Goal: Task Accomplishment & Management: Use online tool/utility

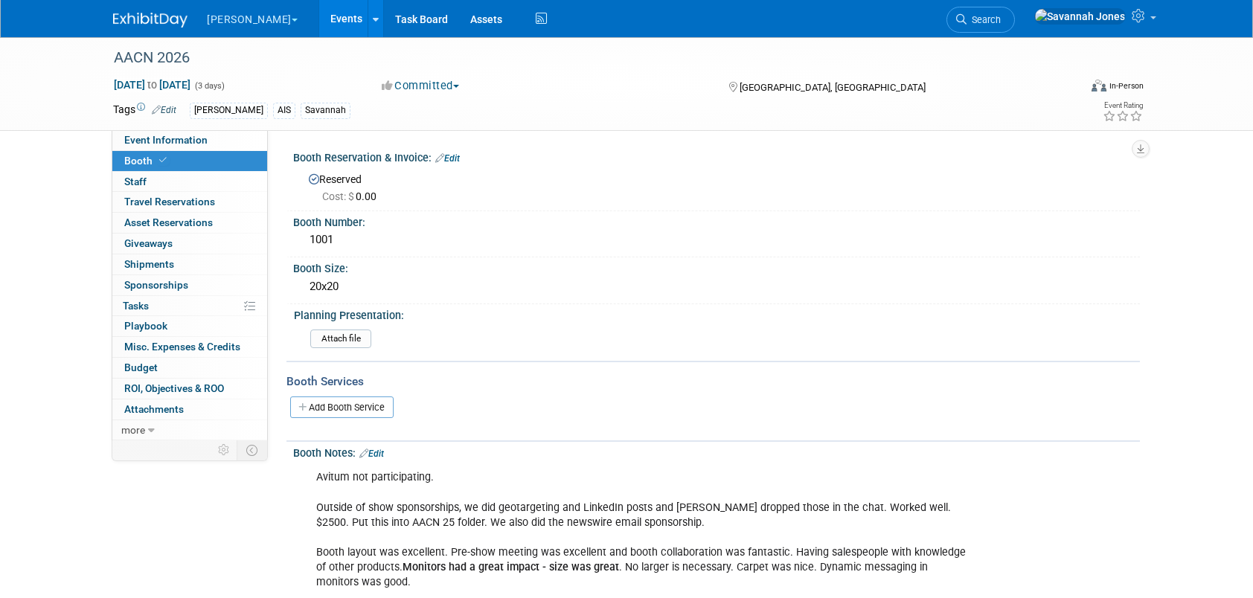
click at [319, 10] on link "Events" at bounding box center [346, 18] width 54 height 37
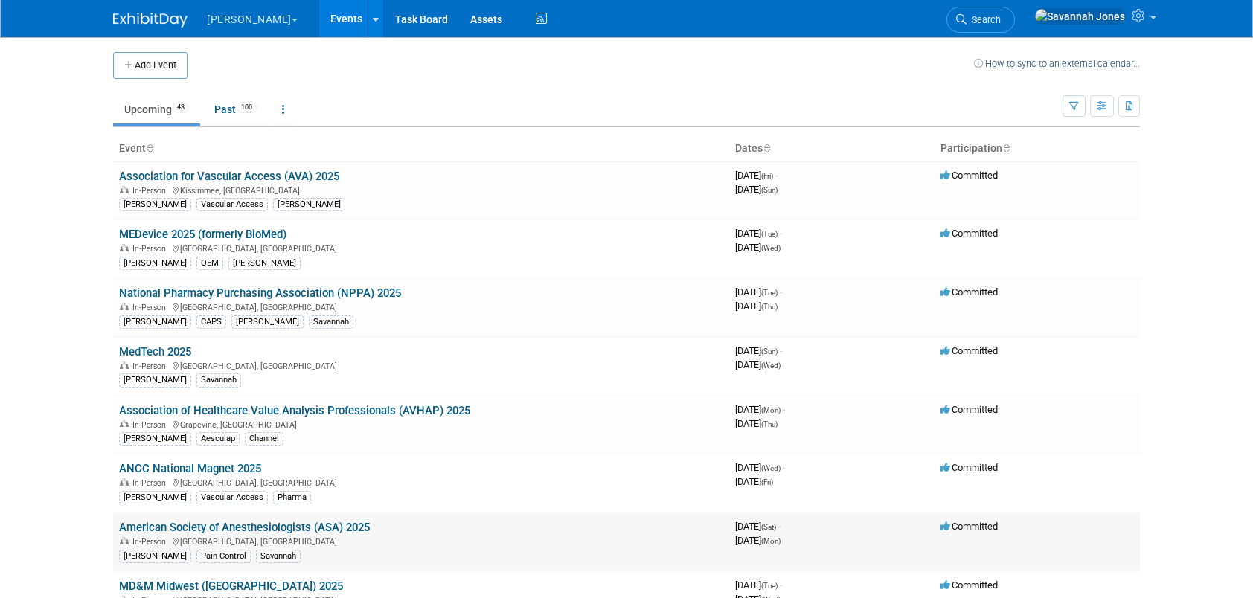
click at [322, 522] on link "American Society of Anesthesiologists (ASA) 2025" at bounding box center [244, 527] width 251 height 13
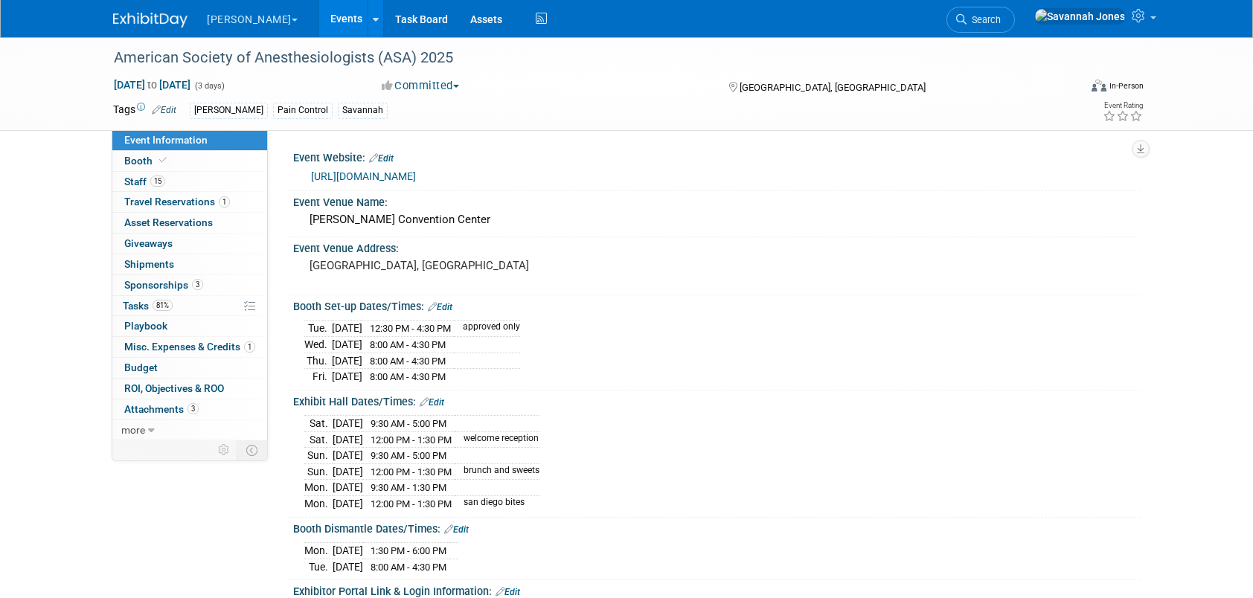
click at [319, 17] on link "Events" at bounding box center [346, 18] width 54 height 37
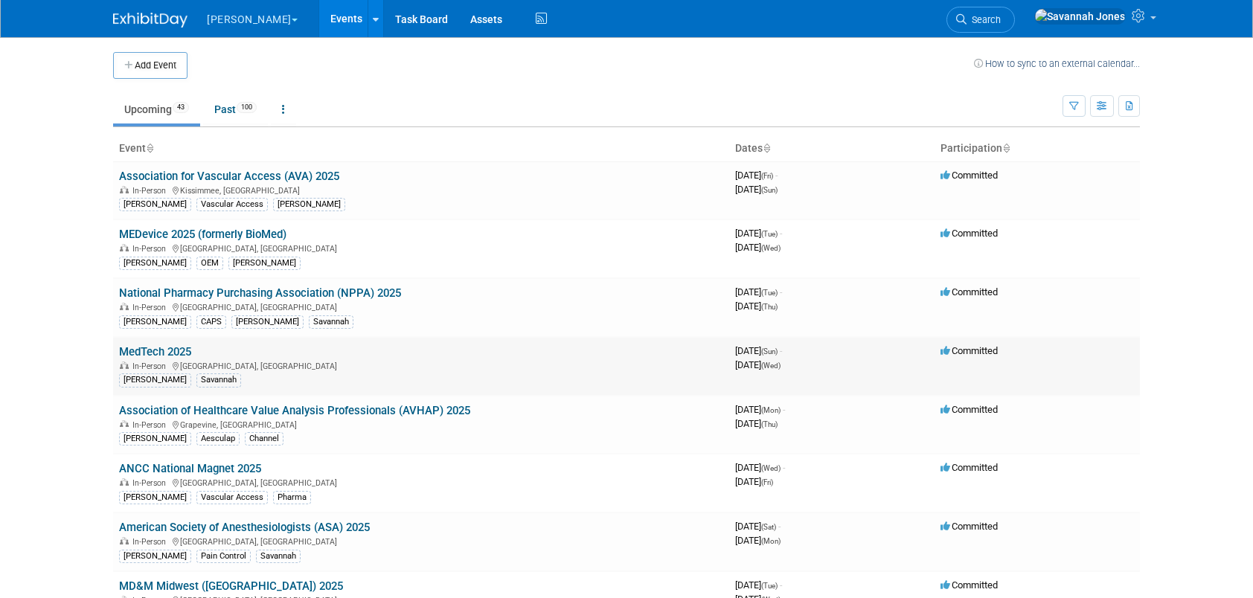
click at [188, 345] on link "MedTech 2025" at bounding box center [155, 351] width 72 height 13
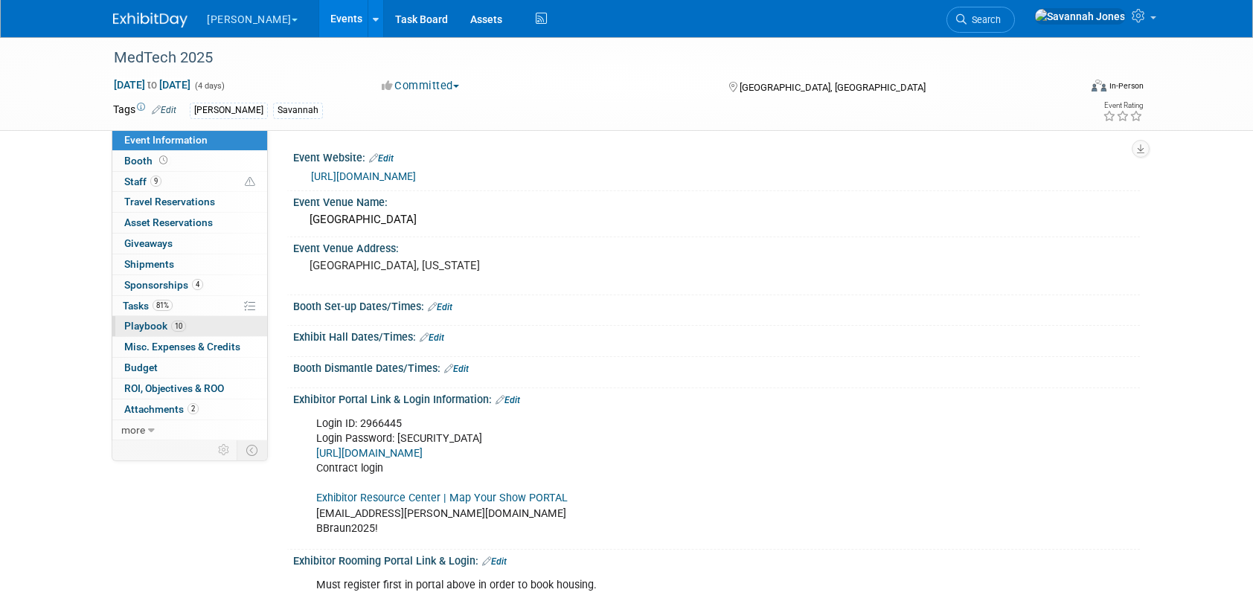
click at [208, 323] on link "10 Playbook 10" at bounding box center [189, 326] width 155 height 20
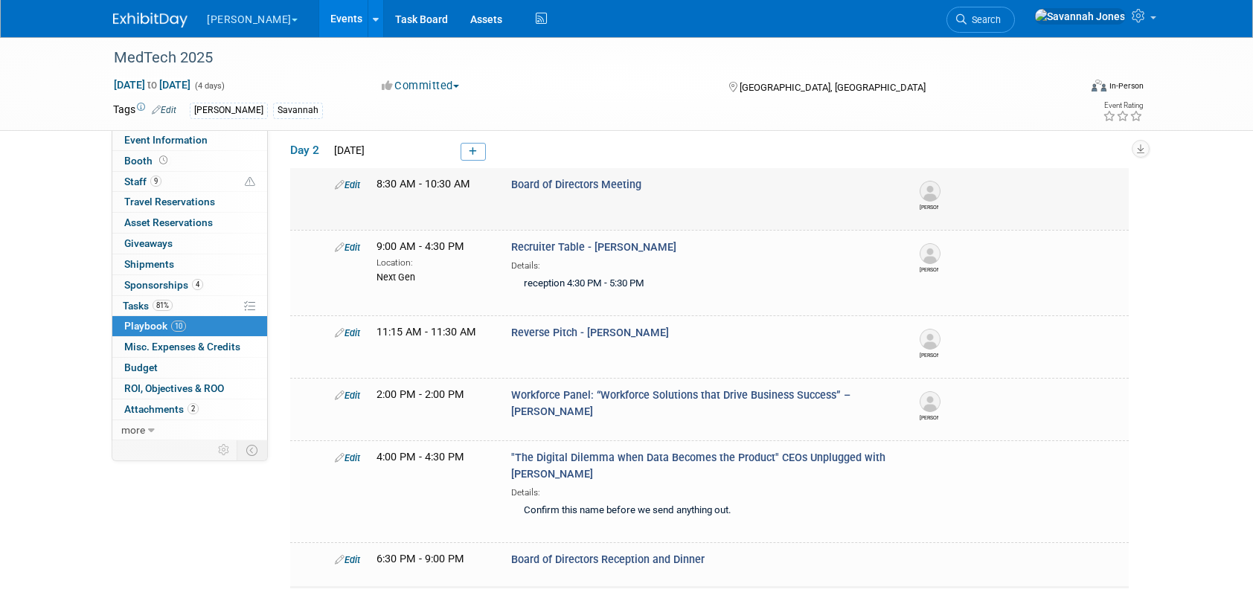
scroll to position [74, 0]
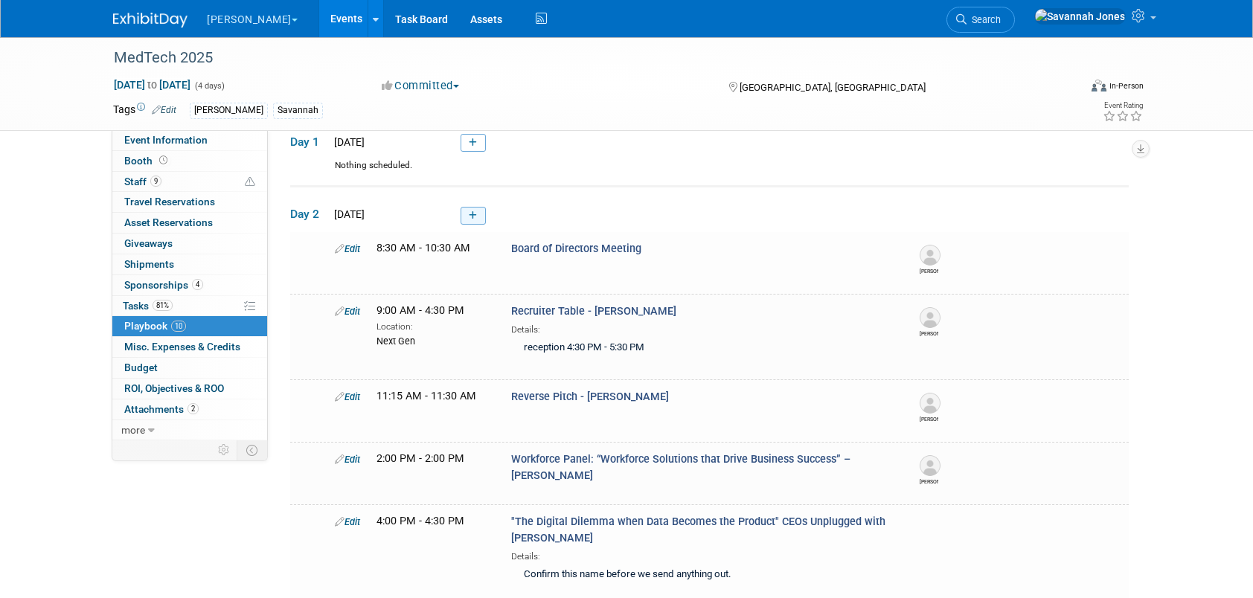
click at [475, 211] on icon at bounding box center [473, 215] width 8 height 9
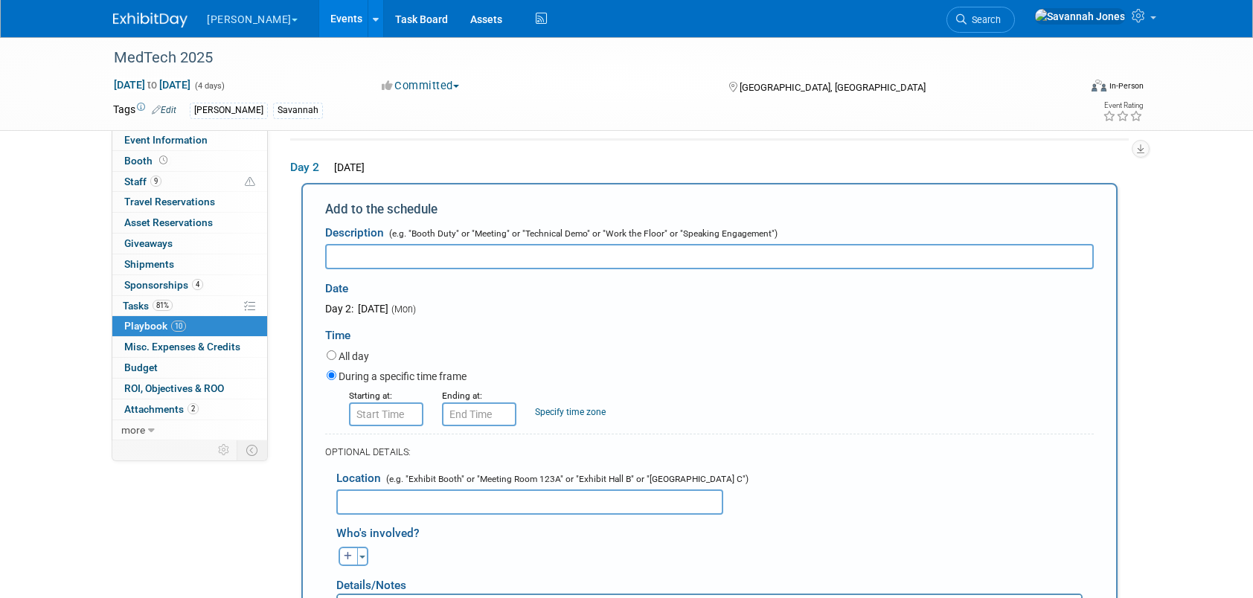
scroll to position [0, 0]
click at [413, 258] on input "text" at bounding box center [709, 256] width 769 height 25
click at [397, 258] on input "JC S" at bounding box center [709, 256] width 769 height 25
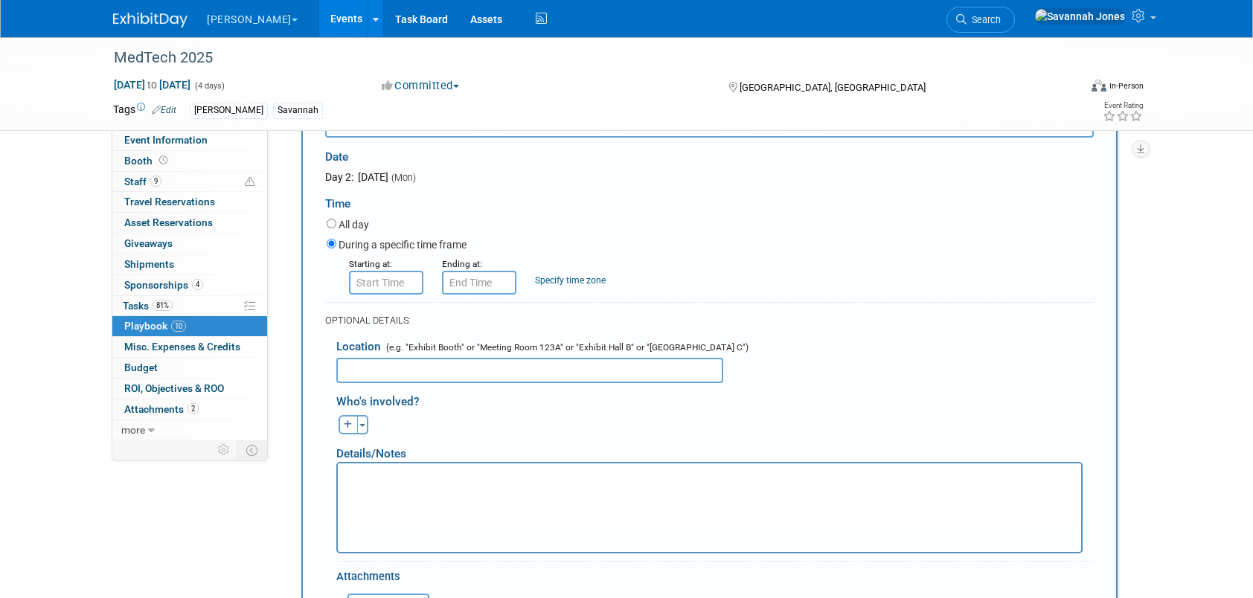
scroll to position [120, 0]
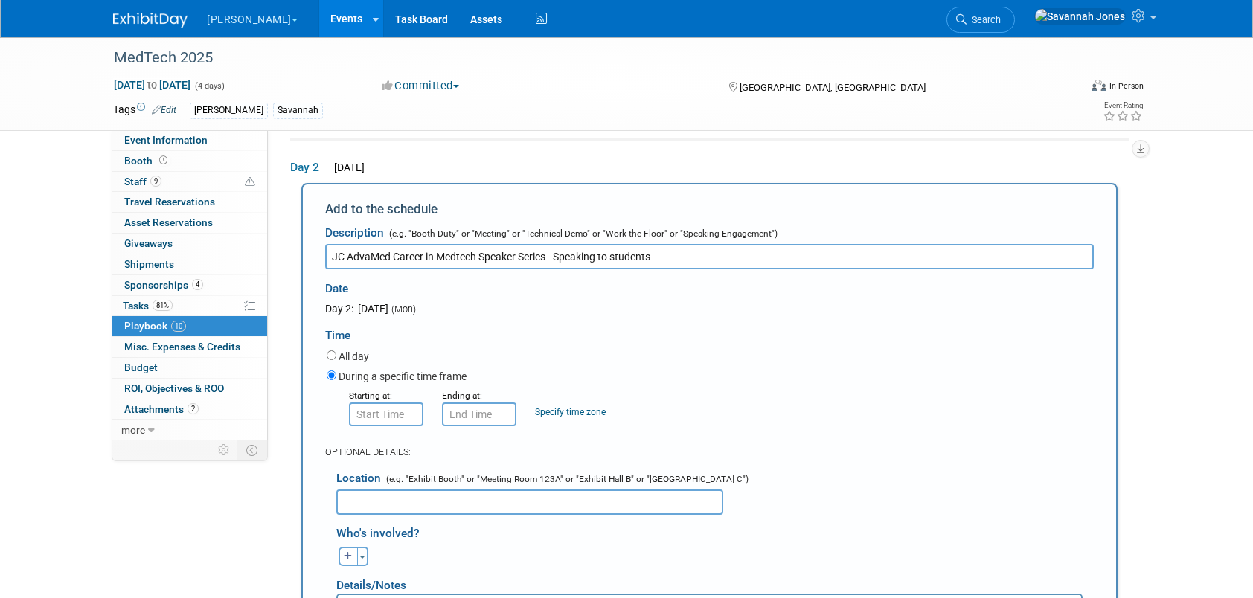
type input "JC AdvaMed Career in Medtech Speaker Series - Speaking to students"
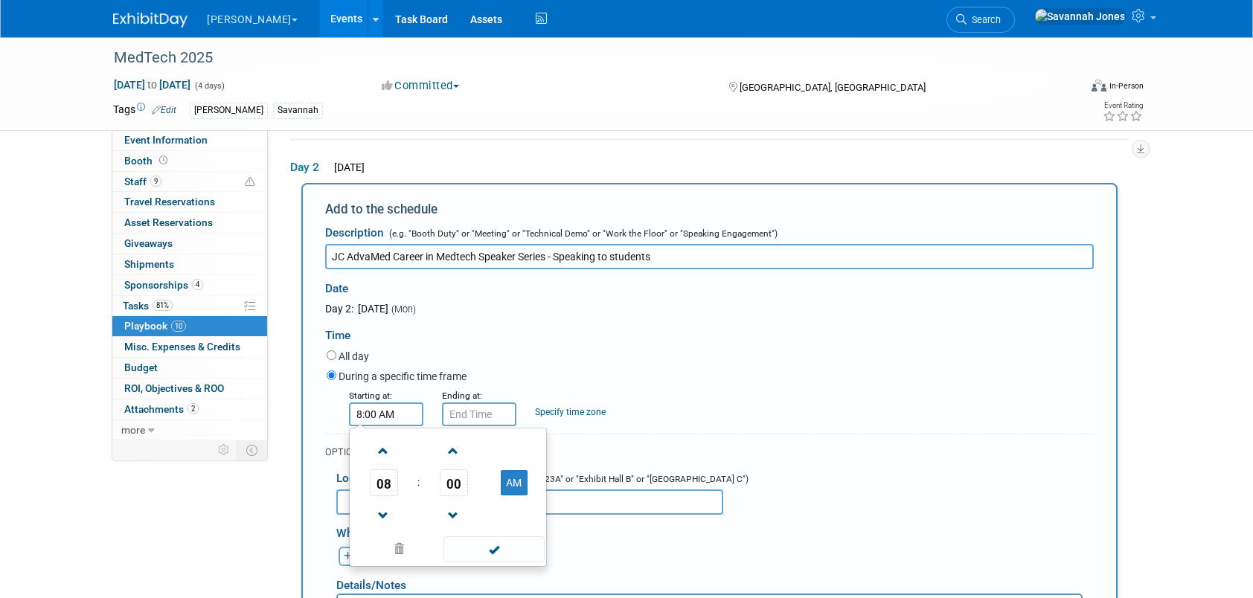
click at [389, 420] on input "8:00 AM" at bounding box center [386, 415] width 74 height 24
click at [389, 481] on span "08" at bounding box center [384, 483] width 28 height 27
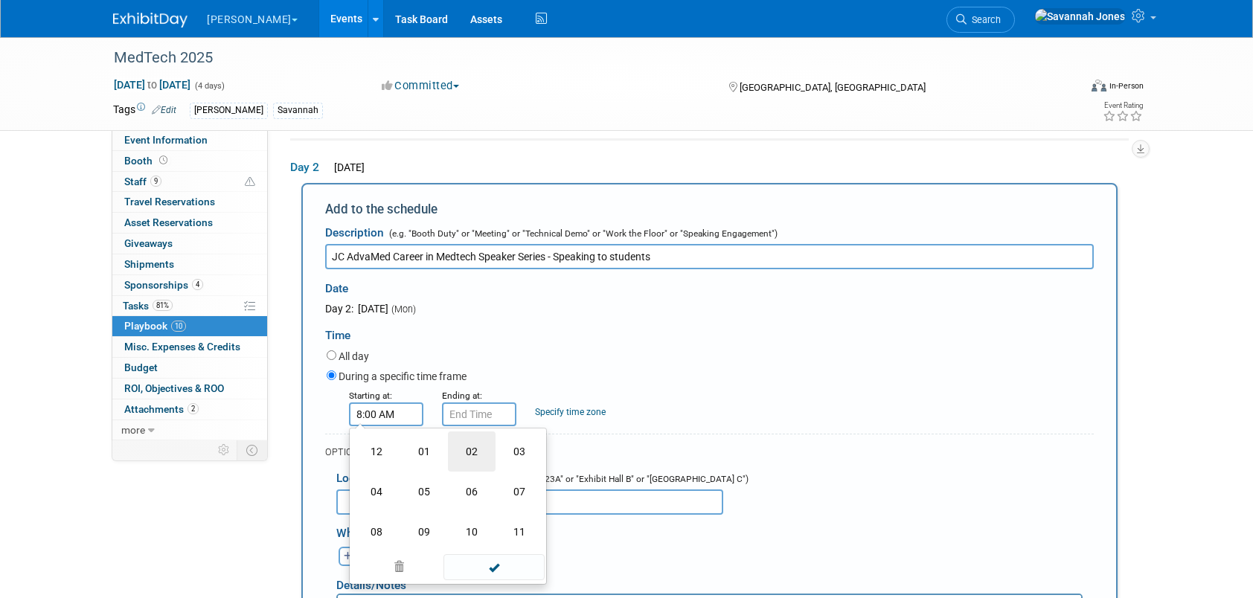
click at [472, 454] on td "02" at bounding box center [472, 452] width 48 height 40
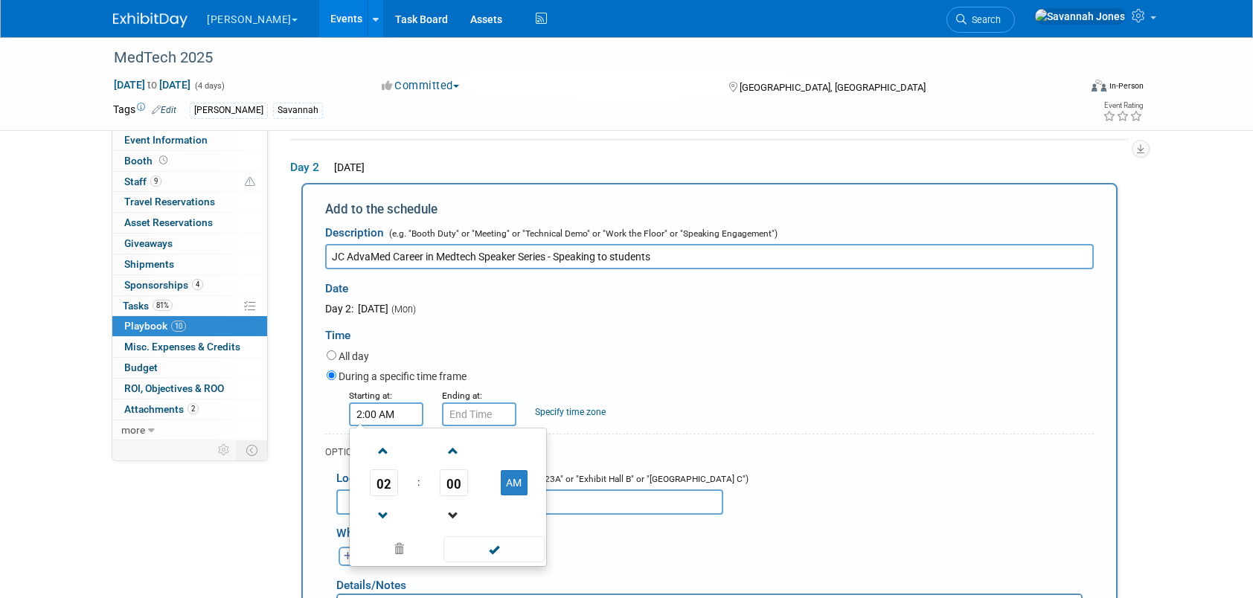
click at [458, 496] on link at bounding box center [454, 515] width 28 height 38
click at [470, 483] on td "59" at bounding box center [454, 483] width 62 height 27
click at [461, 480] on span "59" at bounding box center [454, 483] width 28 height 27
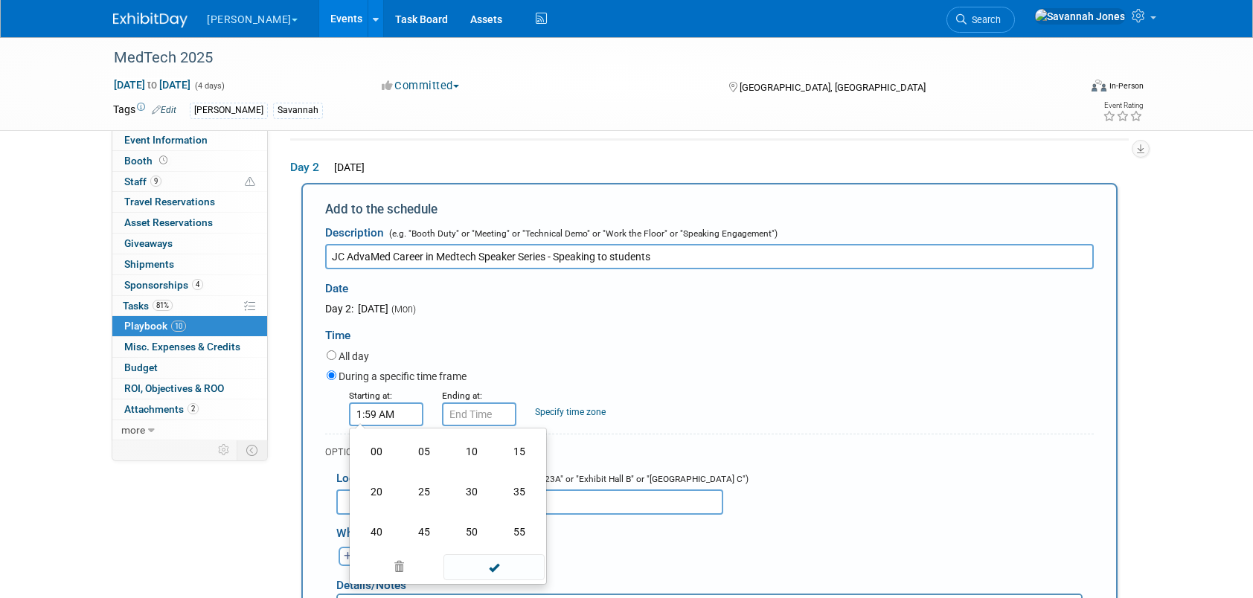
click at [396, 400] on div "Starting at:" at bounding box center [384, 395] width 71 height 15
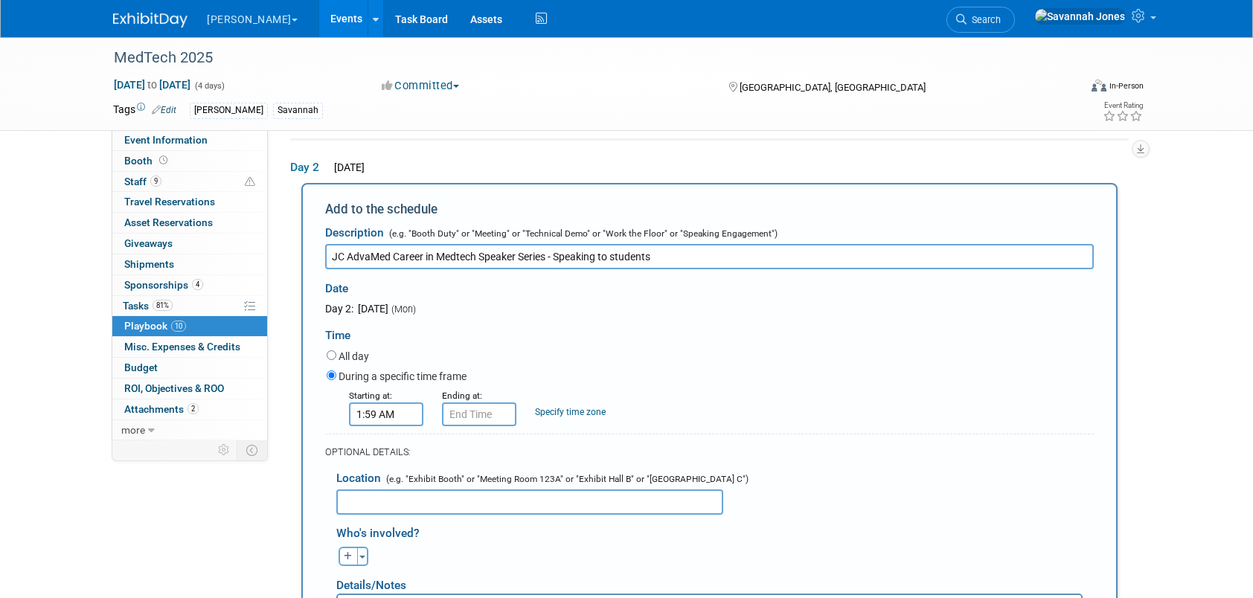
click at [397, 416] on input "1:59 AM" at bounding box center [386, 415] width 74 height 24
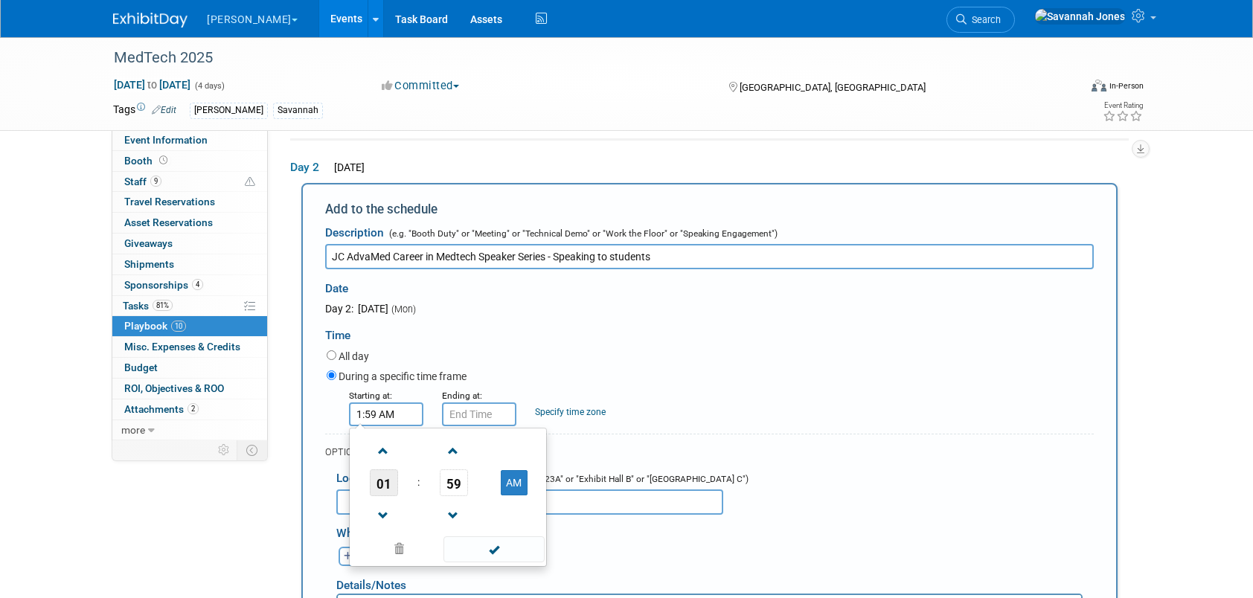
click at [380, 483] on span "01" at bounding box center [384, 483] width 28 height 27
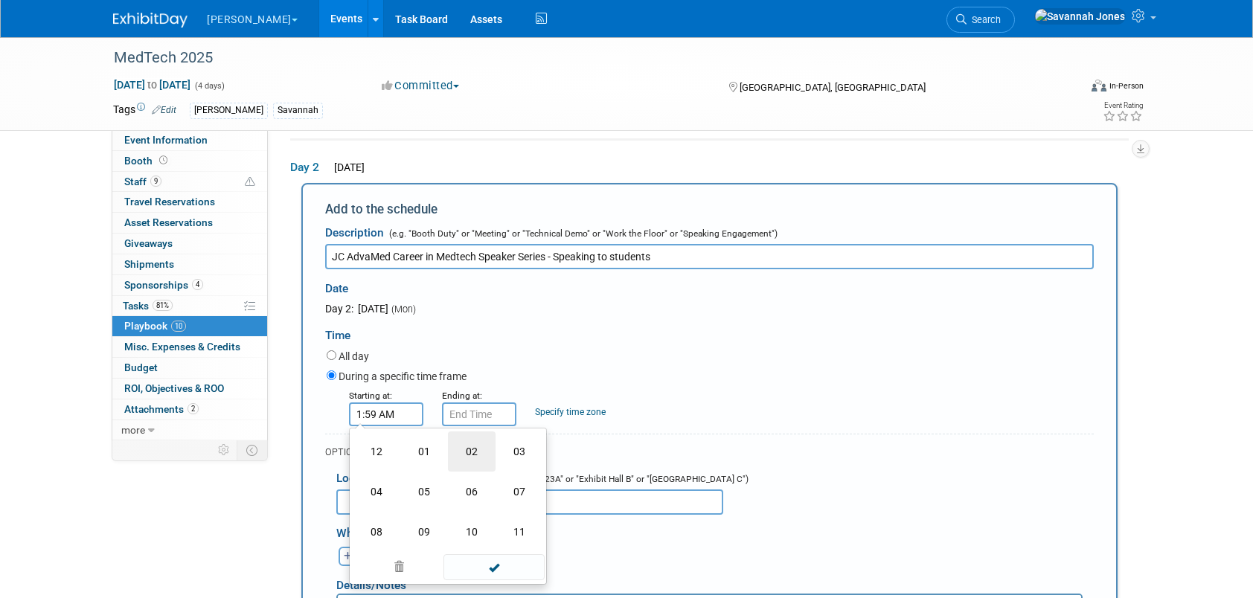
click at [472, 448] on td "02" at bounding box center [472, 452] width 48 height 40
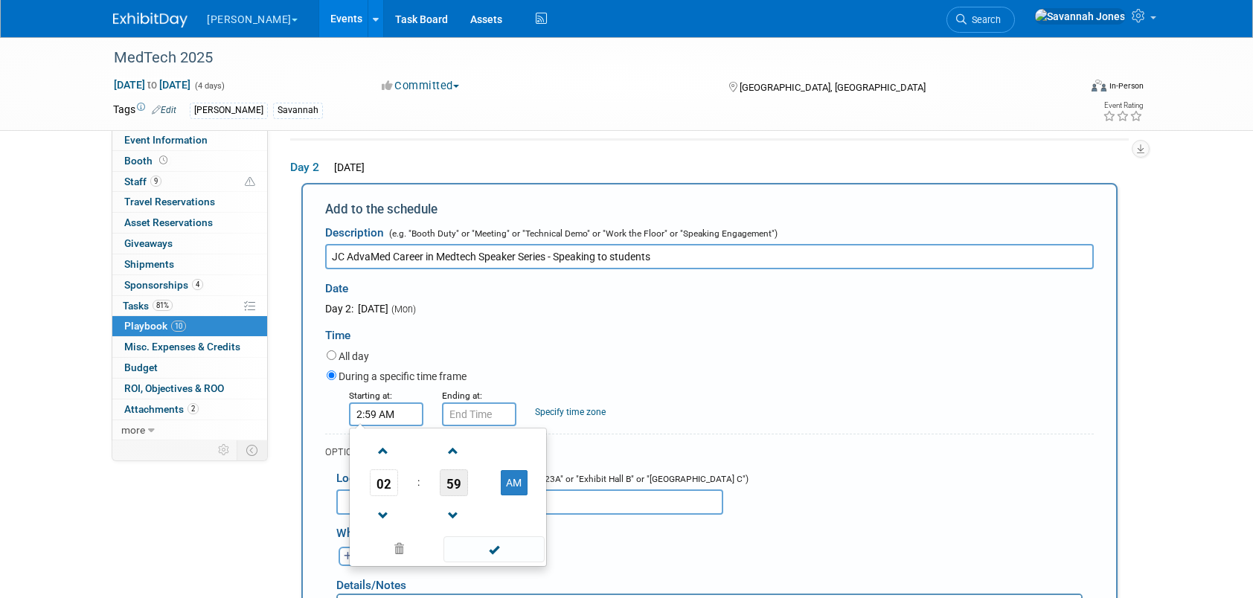
click at [447, 477] on span "59" at bounding box center [454, 483] width 28 height 27
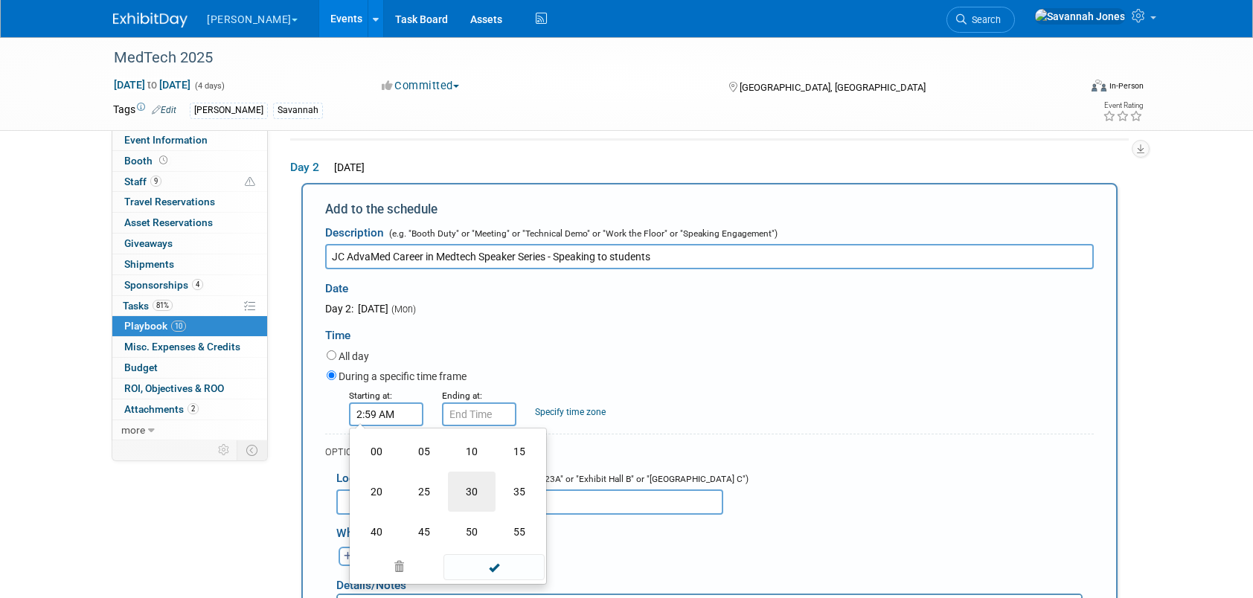
click at [468, 493] on td "30" at bounding box center [472, 492] width 48 height 40
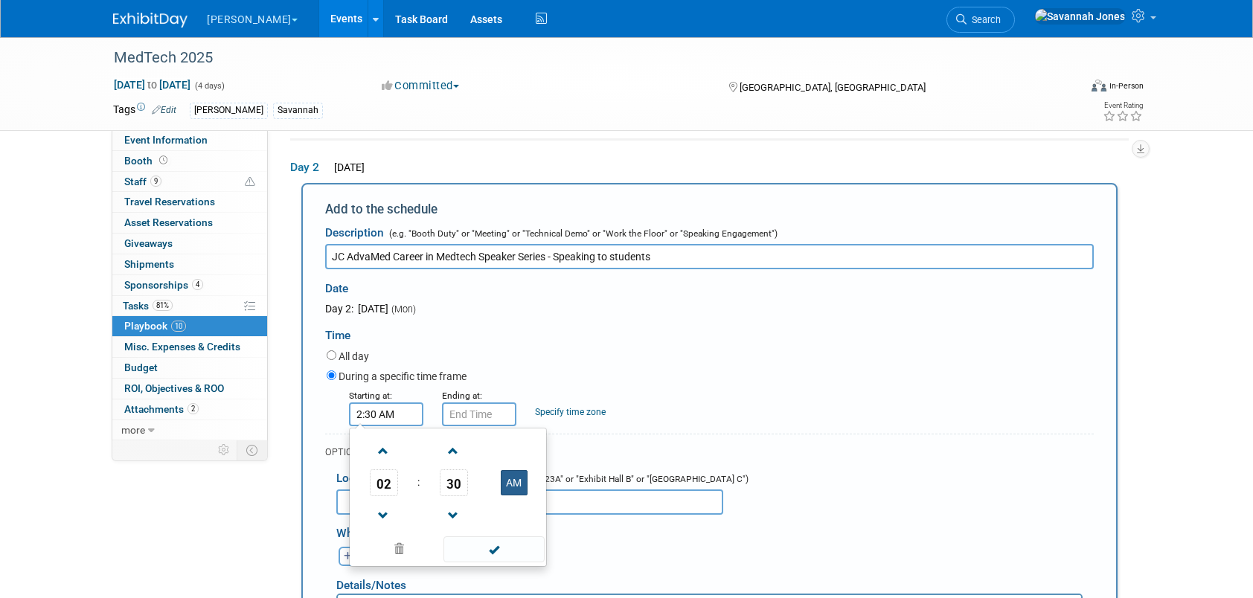
click at [512, 485] on button "AM" at bounding box center [514, 482] width 27 height 25
type input "2:30 PM"
click at [511, 546] on span at bounding box center [494, 550] width 100 height 26
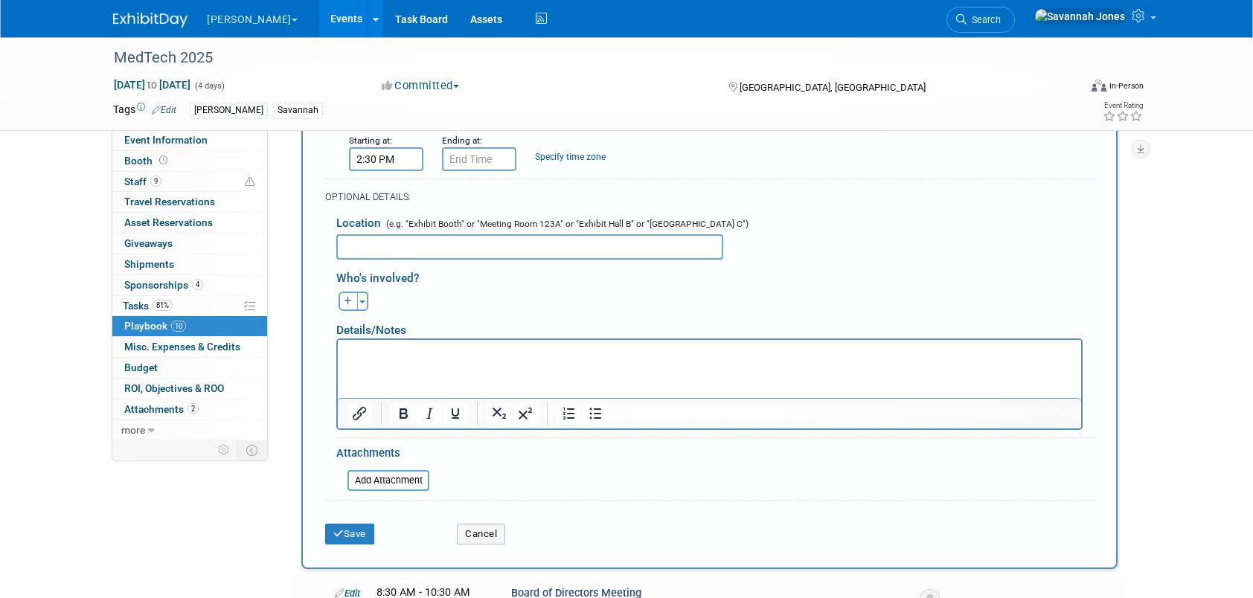
scroll to position [418, 0]
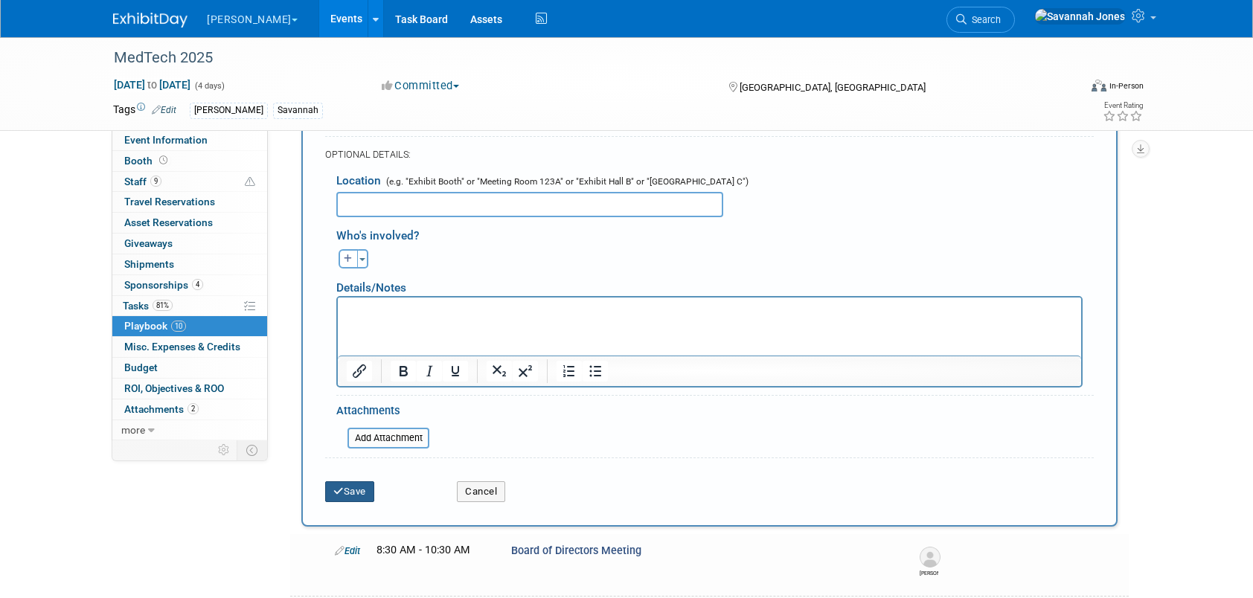
click at [366, 490] on button "Save" at bounding box center [349, 492] width 49 height 21
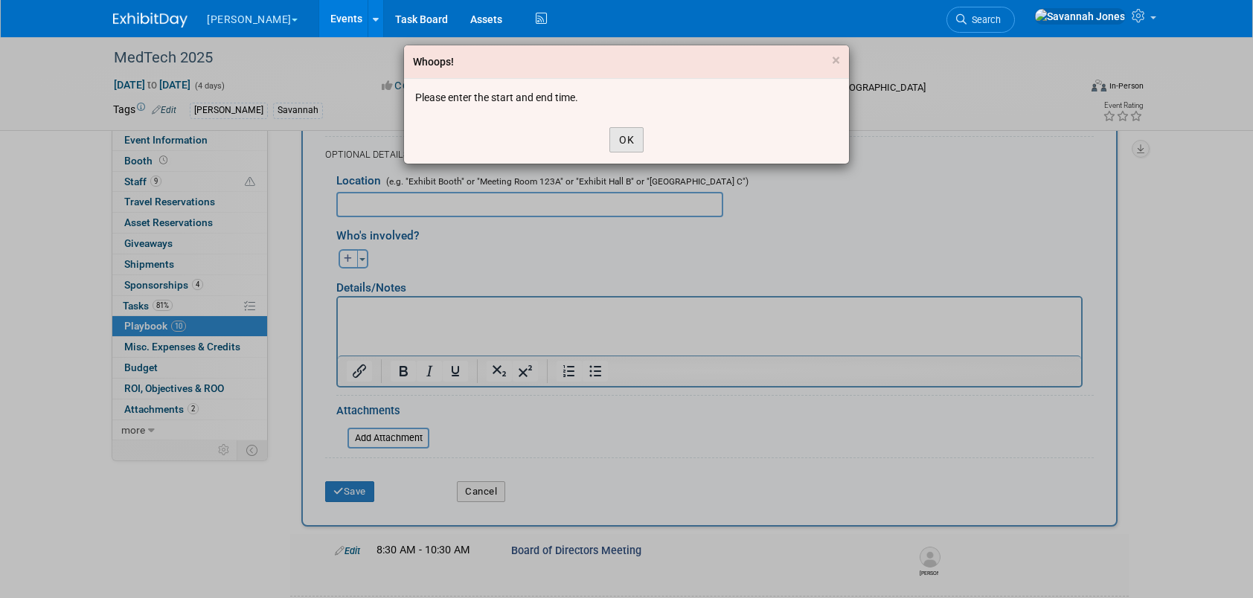
click at [639, 127] on button "OK" at bounding box center [627, 139] width 34 height 25
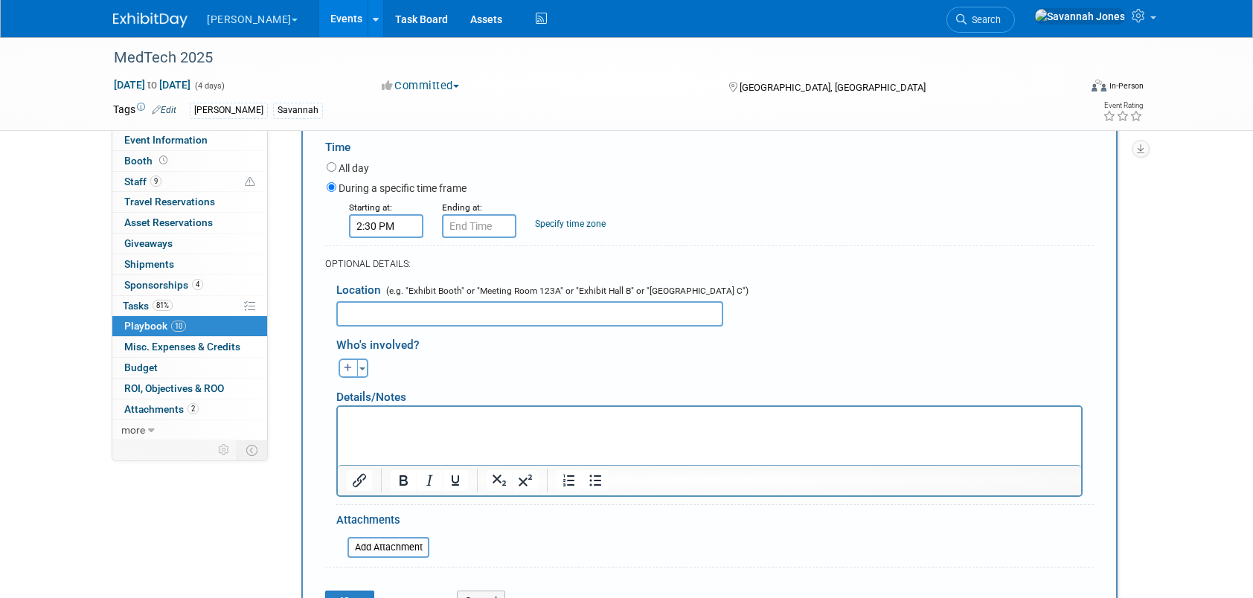
scroll to position [194, 0]
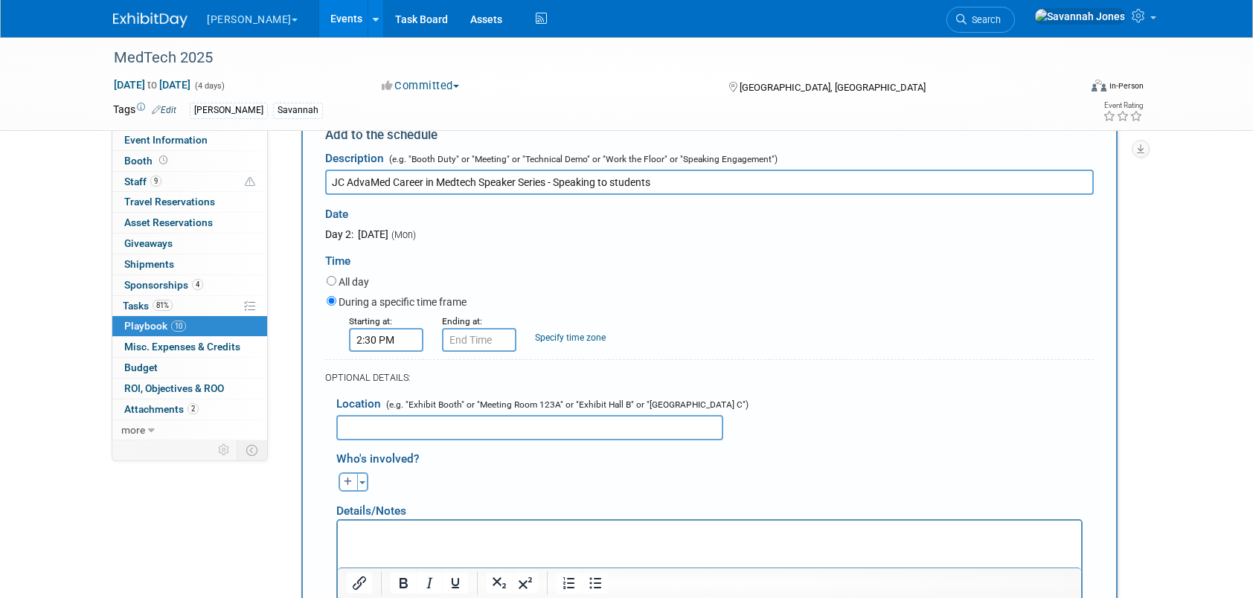
type input "2:30 PM"
click at [502, 344] on input "2:30 PM" at bounding box center [479, 340] width 74 height 24
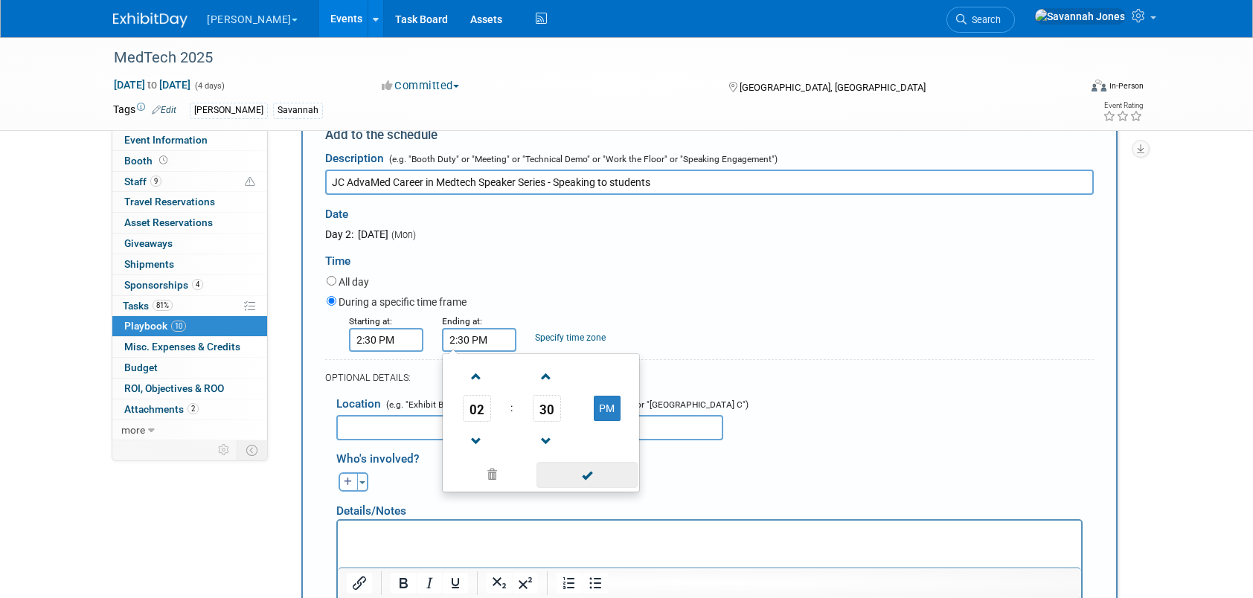
click at [591, 480] on span at bounding box center [587, 475] width 100 height 26
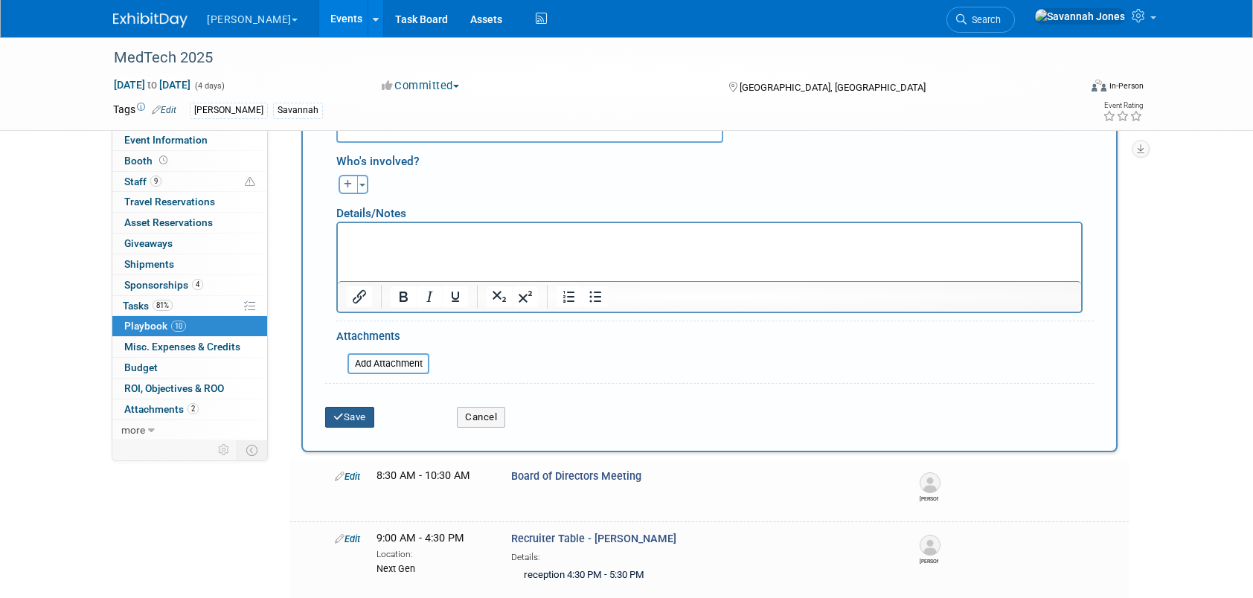
click at [341, 412] on icon "submit" at bounding box center [338, 417] width 10 height 10
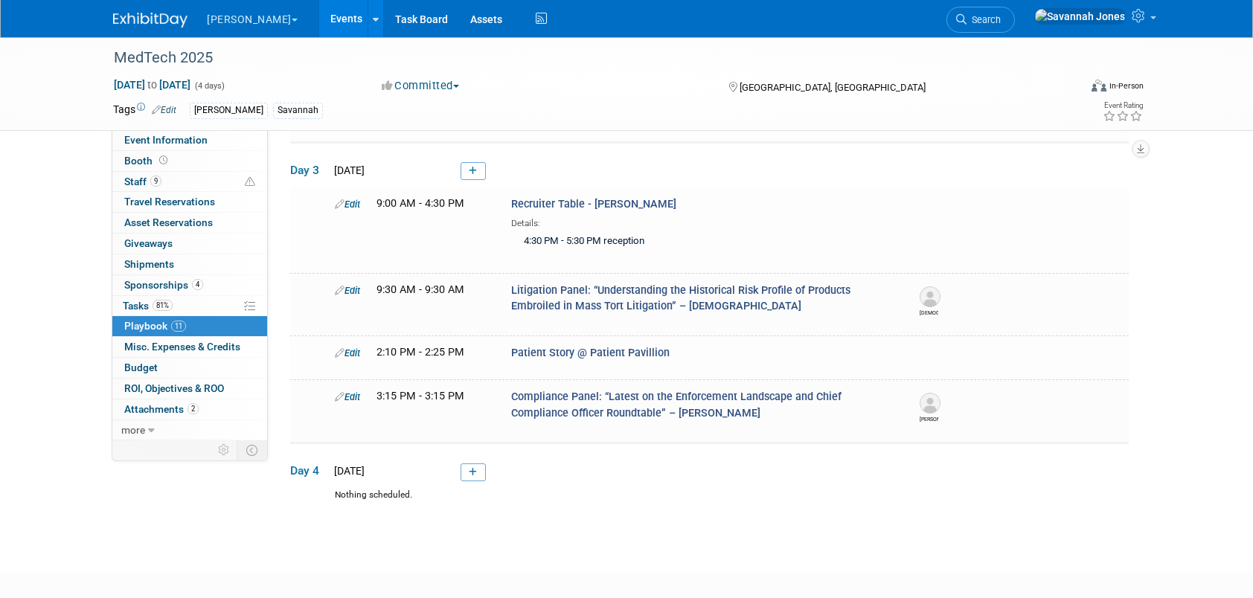
scroll to position [595, 0]
